Goal: Task Accomplishment & Management: Use online tool/utility

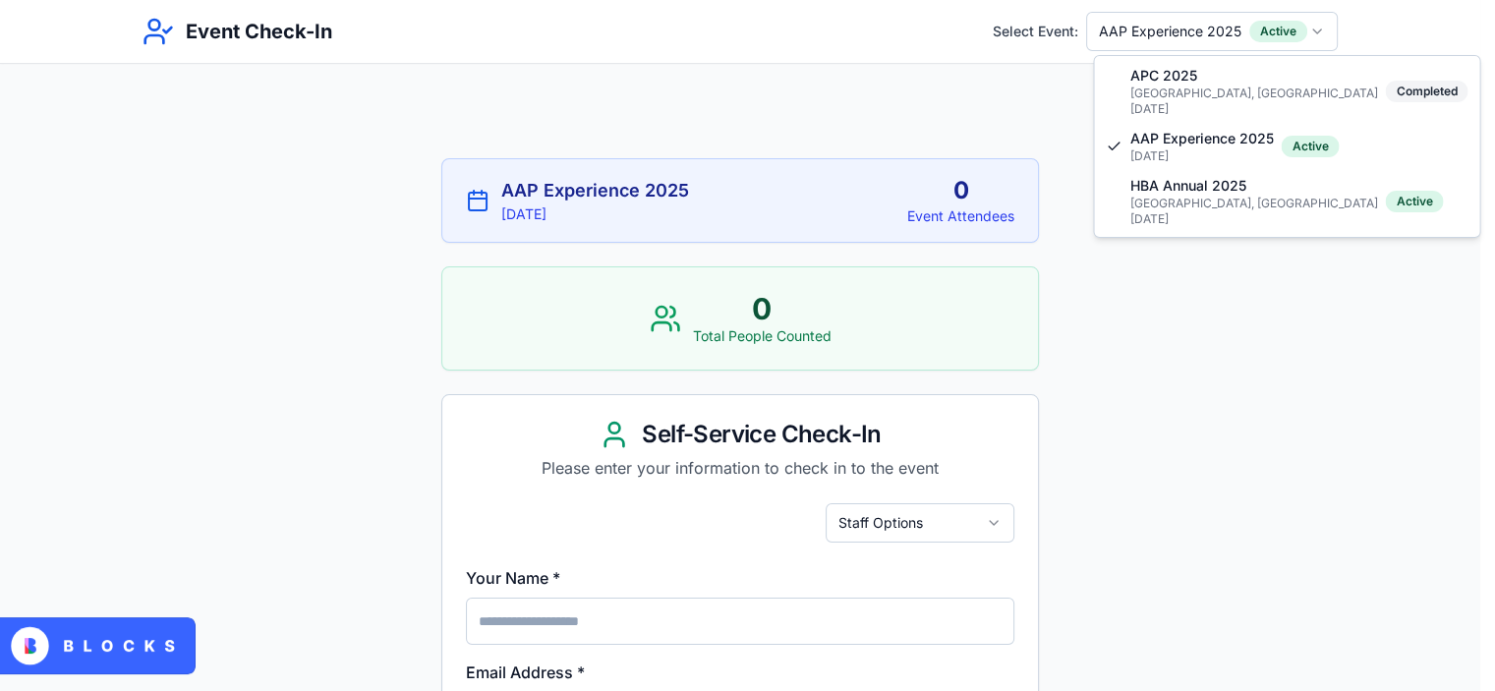
click at [1159, 43] on html "Event Check-In Select Event: AAP Experience 2025 Active AAP Experience 2025 [DA…" at bounding box center [747, 679] width 1495 height 1359
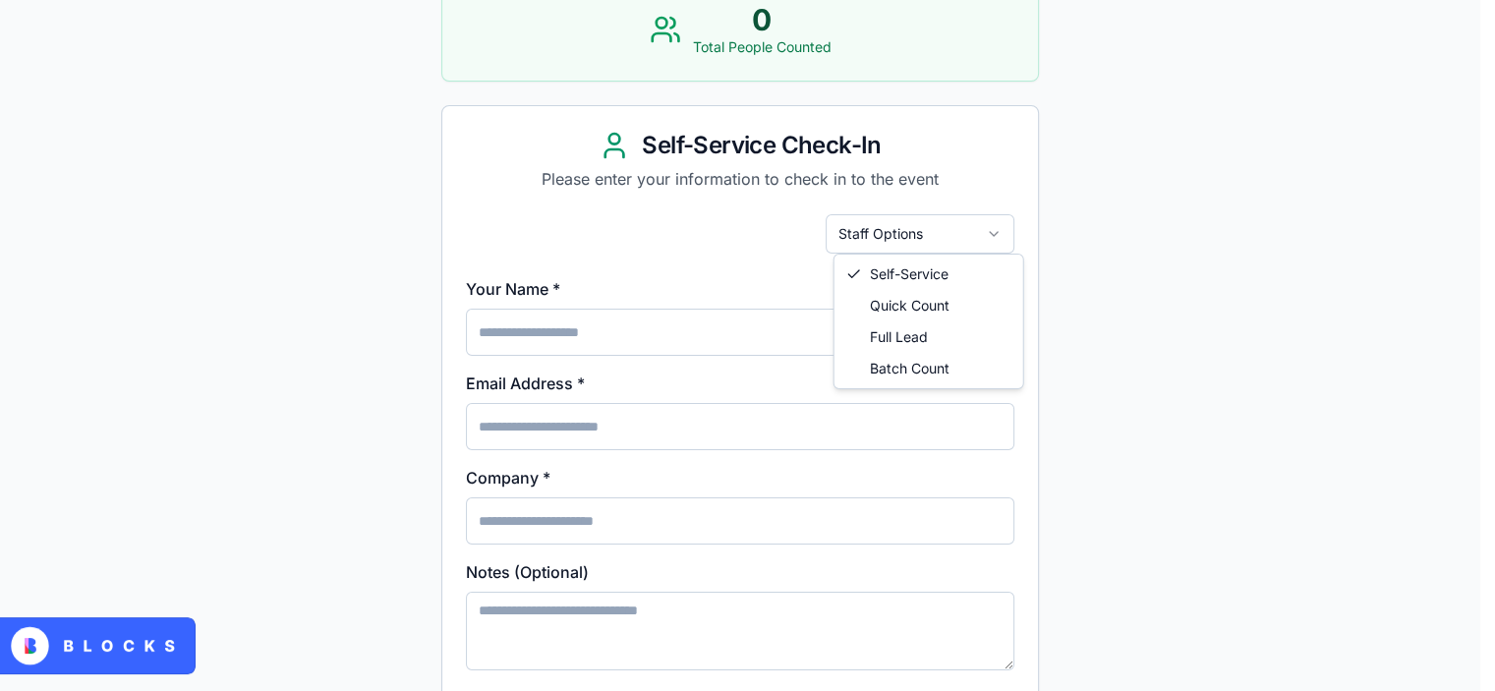
click at [929, 232] on html "Event Check-In Select Event: HBA Annual 2025 Active HBA Annual 2025 [GEOGRAPHIC…" at bounding box center [747, 390] width 1495 height 1359
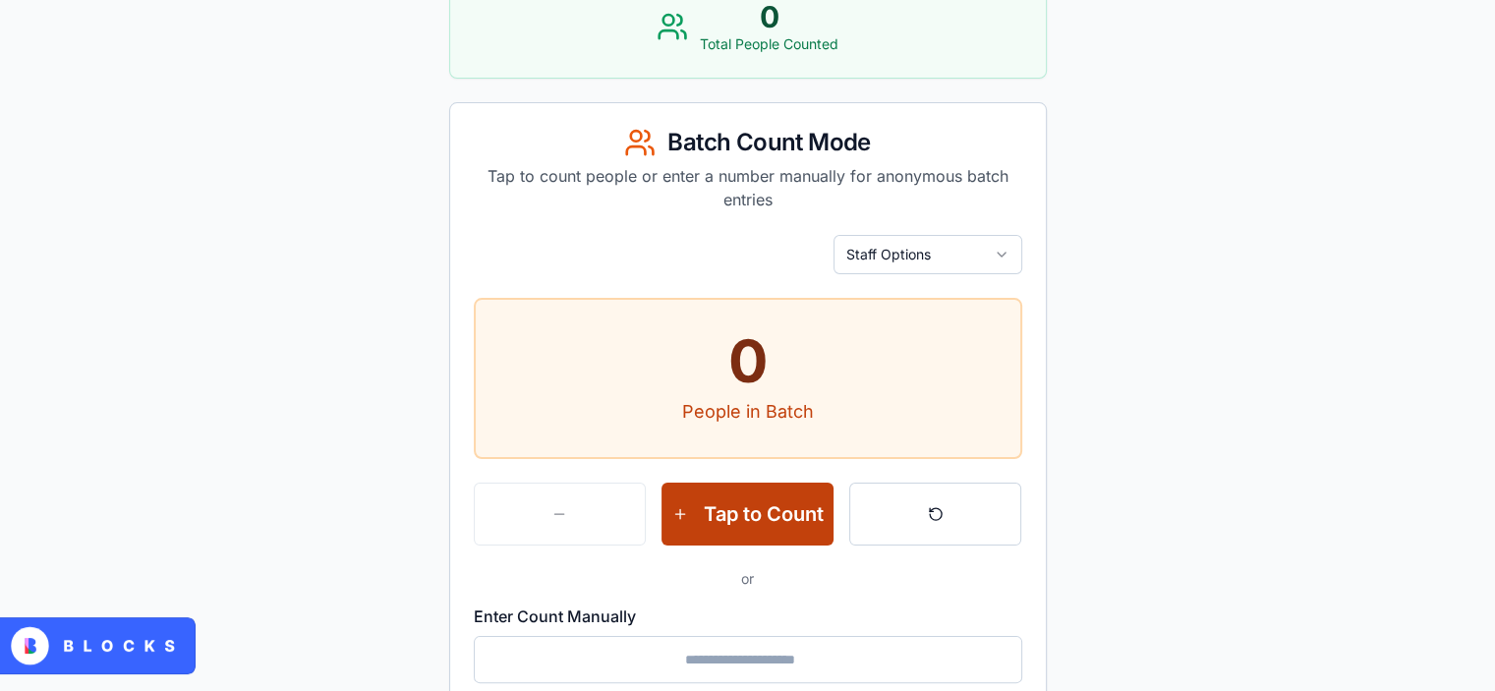
click at [735, 508] on button "Tap to Count" at bounding box center [748, 514] width 172 height 63
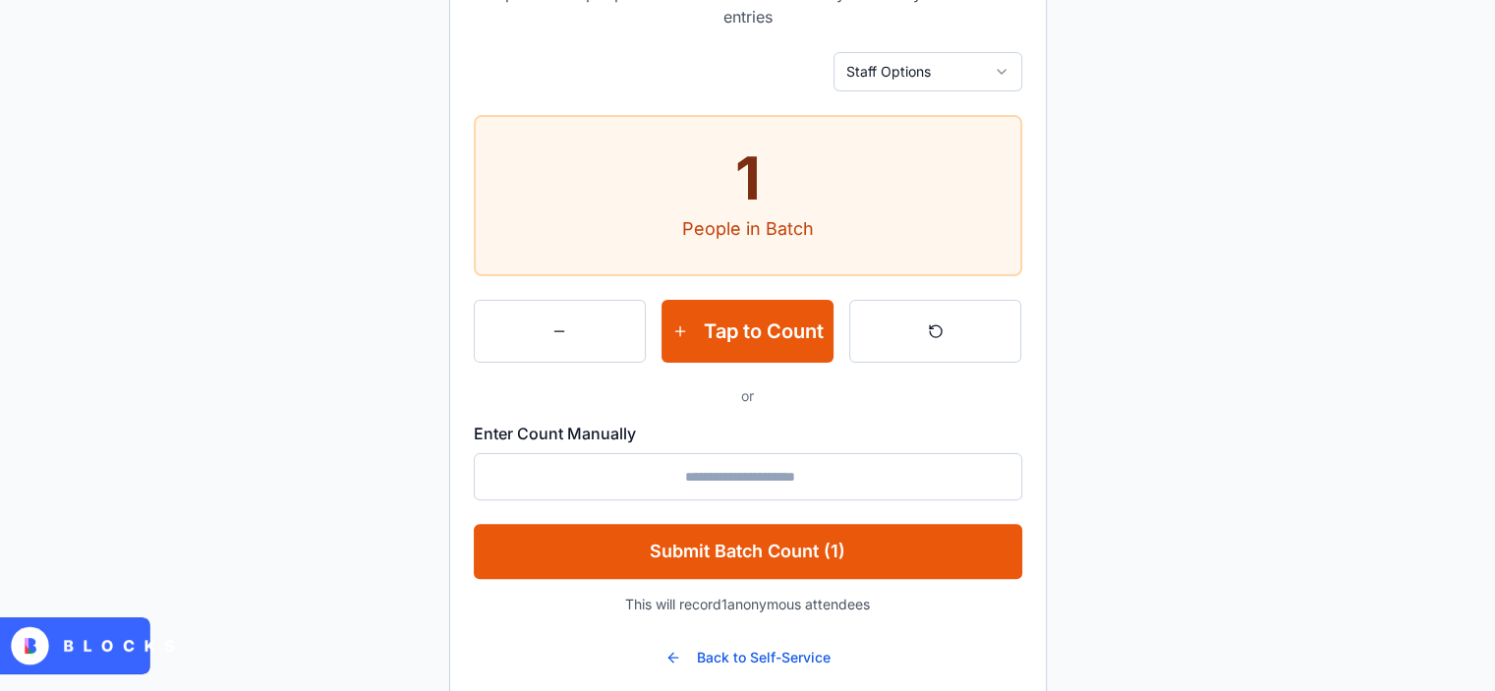
scroll to position [515, 0]
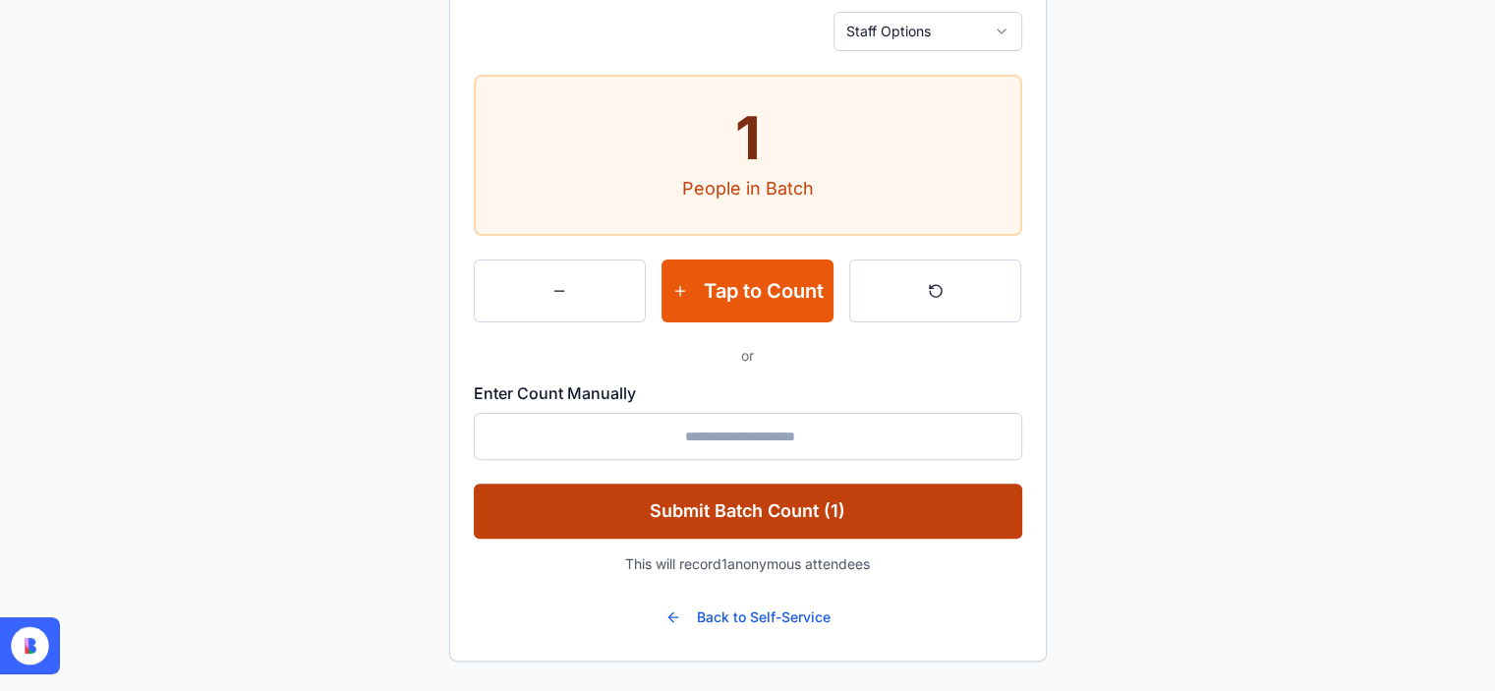
click at [775, 506] on button "Submit Batch Count (1)" at bounding box center [748, 511] width 549 height 55
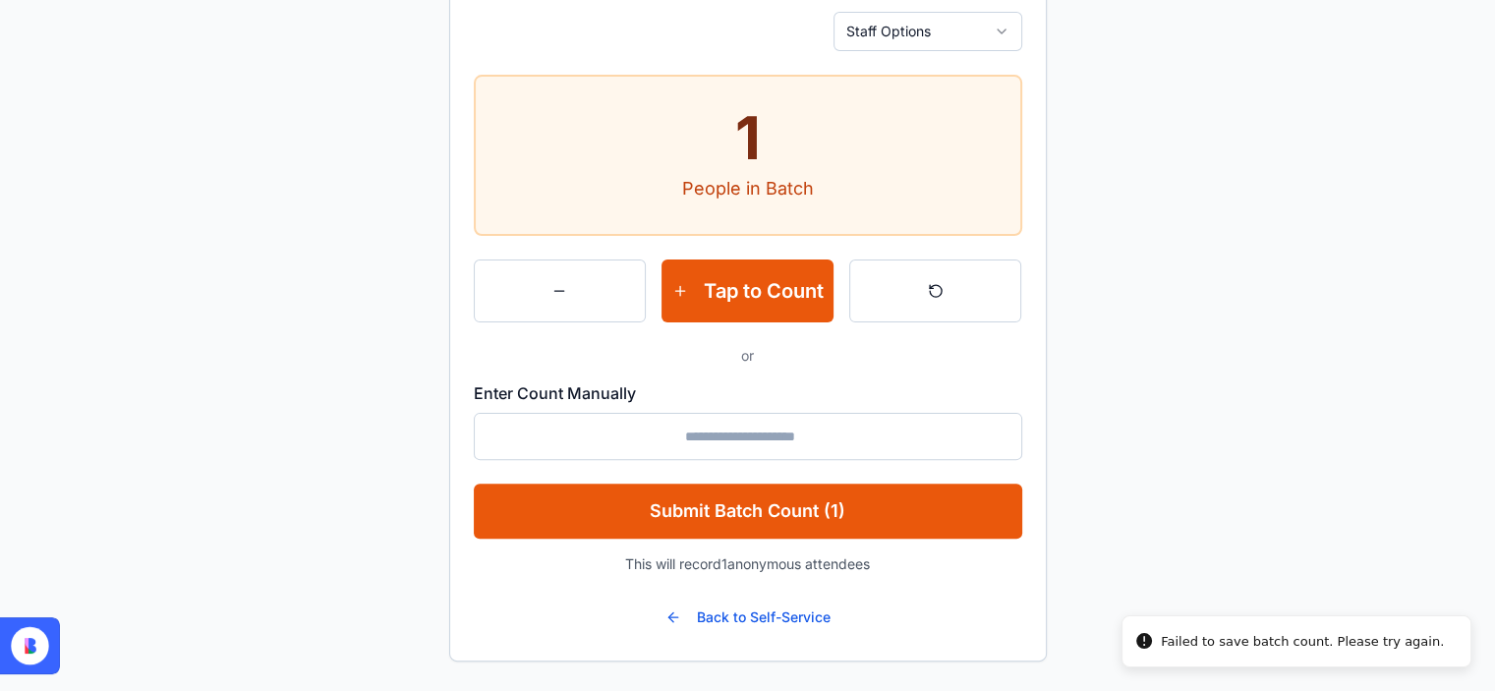
click at [1292, 648] on div "Failed to save batch count. Please try again." at bounding box center [1302, 642] width 283 height 20
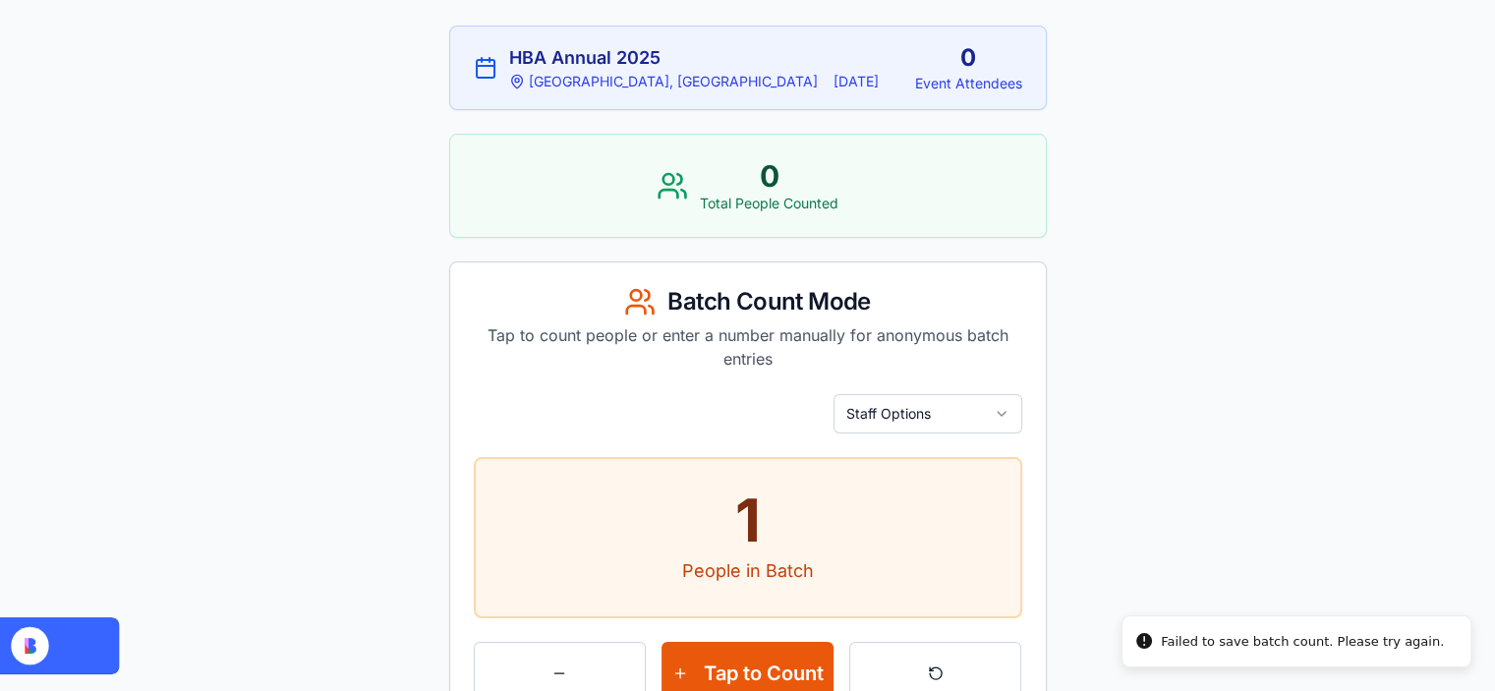
scroll to position [127, 0]
